Goal: Task Accomplishment & Management: Manage account settings

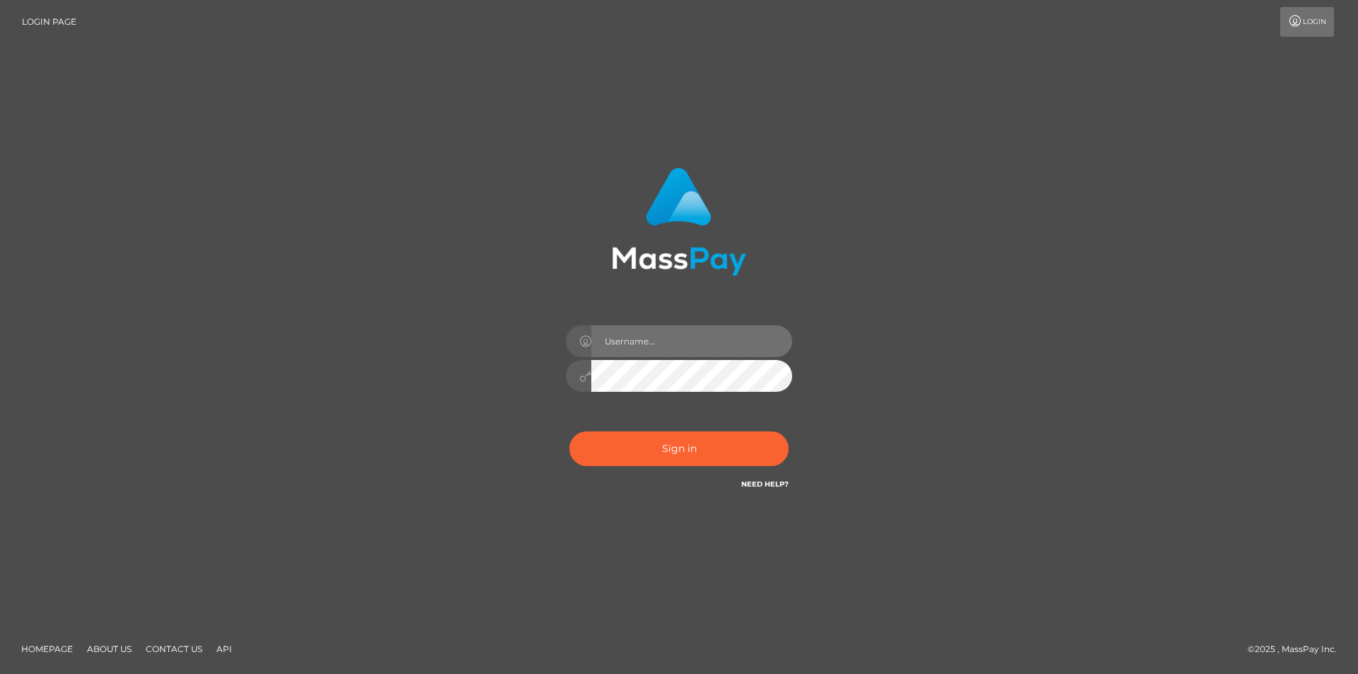
click at [651, 340] on input "text" at bounding box center [691, 341] width 201 height 32
type input "[EMAIL_ADDRESS][DOMAIN_NAME]"
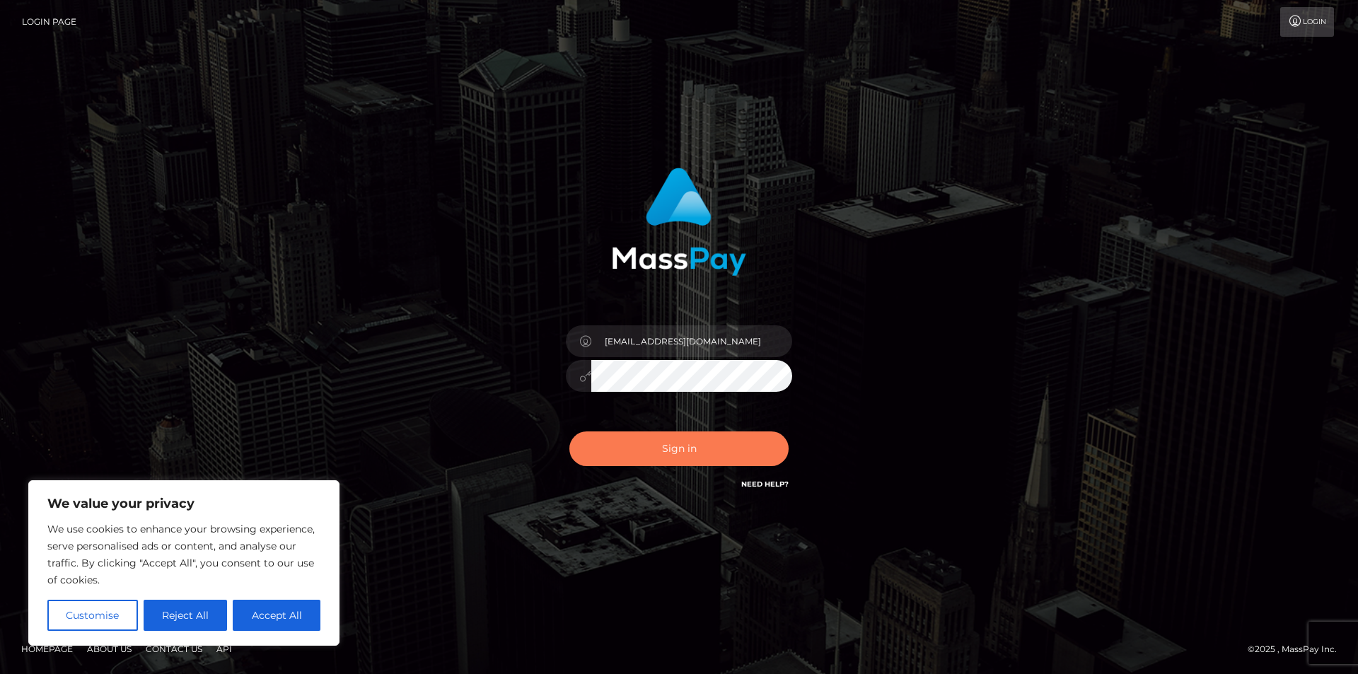
click at [656, 439] on button "Sign in" at bounding box center [679, 449] width 219 height 35
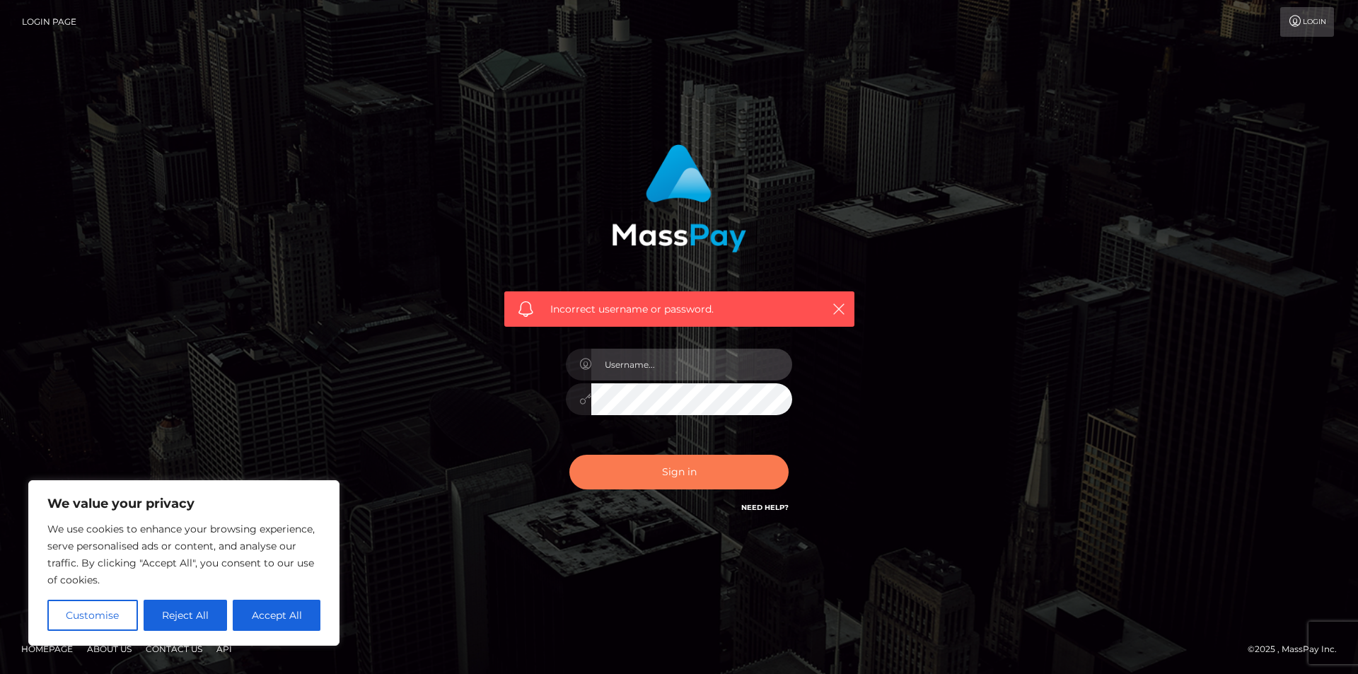
type input "[EMAIL_ADDRESS][DOMAIN_NAME]"
click at [644, 456] on button "Sign in" at bounding box center [679, 472] width 219 height 35
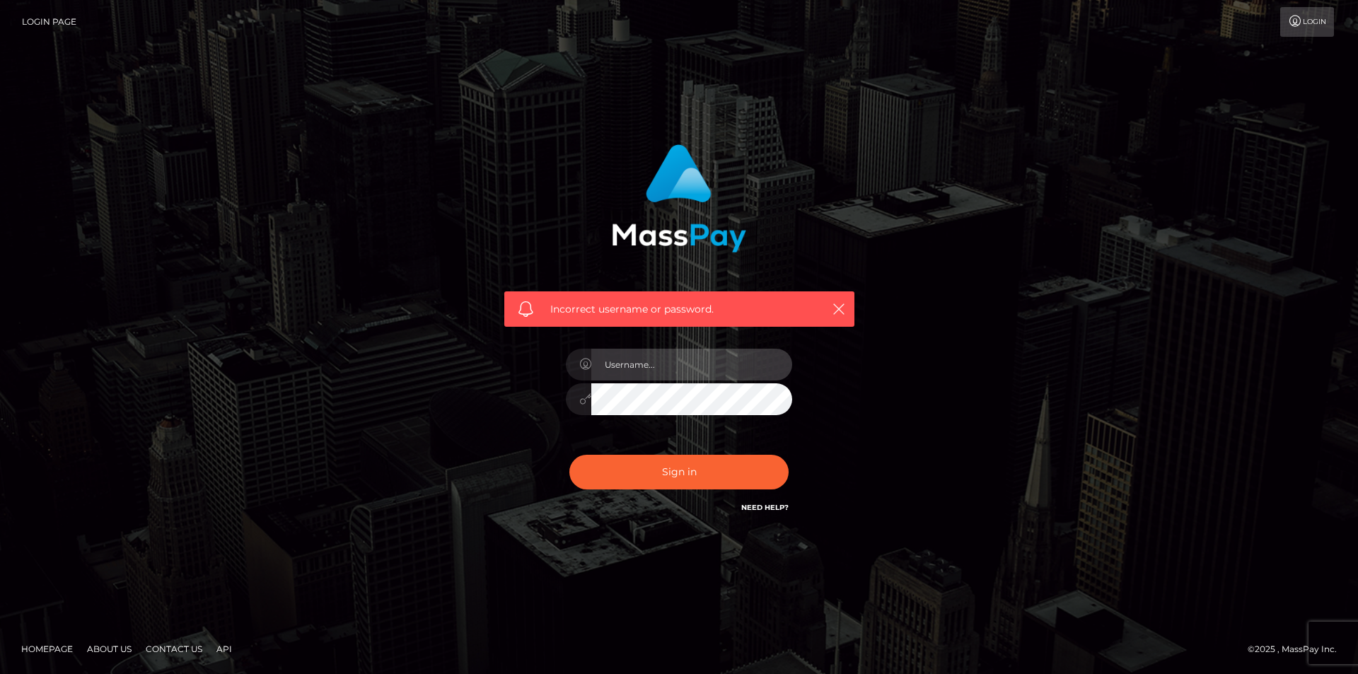
type input "[EMAIL_ADDRESS][DOMAIN_NAME]"
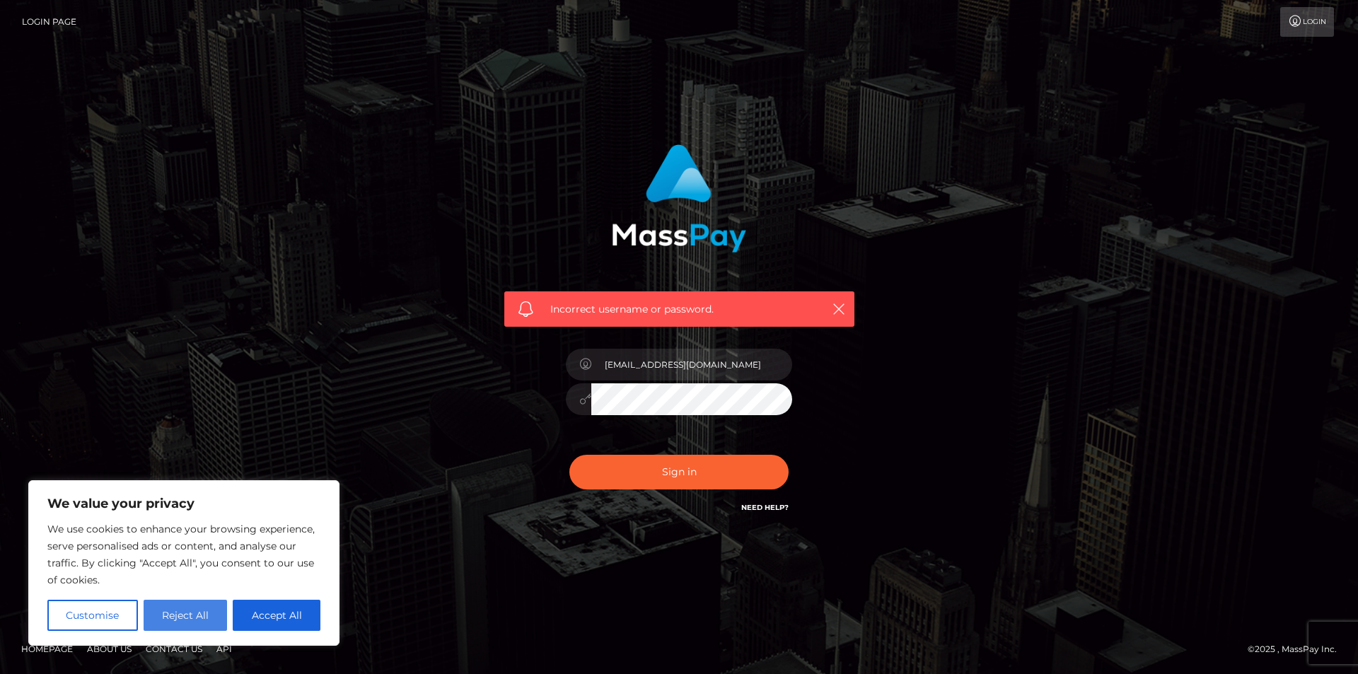
click at [181, 610] on button "Reject All" at bounding box center [186, 615] width 84 height 31
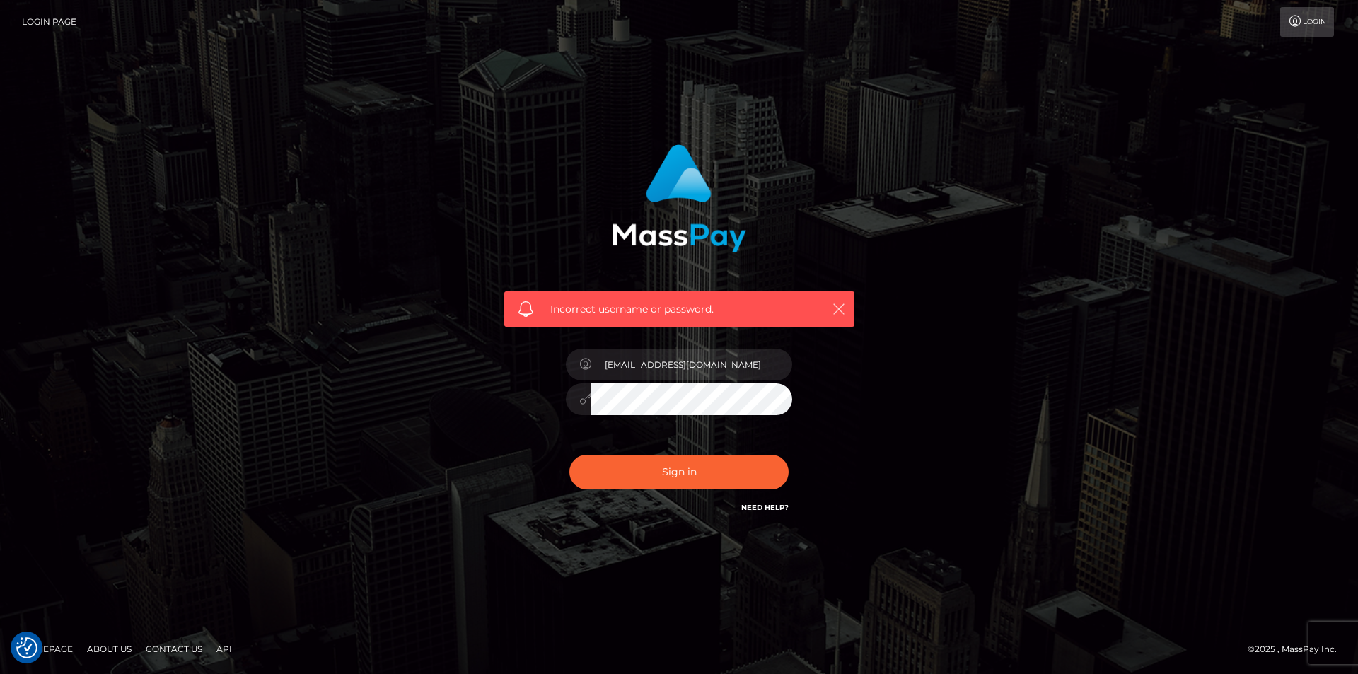
click at [840, 312] on icon "button" at bounding box center [839, 309] width 14 height 14
click at [689, 476] on button "Sign in" at bounding box center [679, 472] width 219 height 35
